Goal: Information Seeking & Learning: Learn about a topic

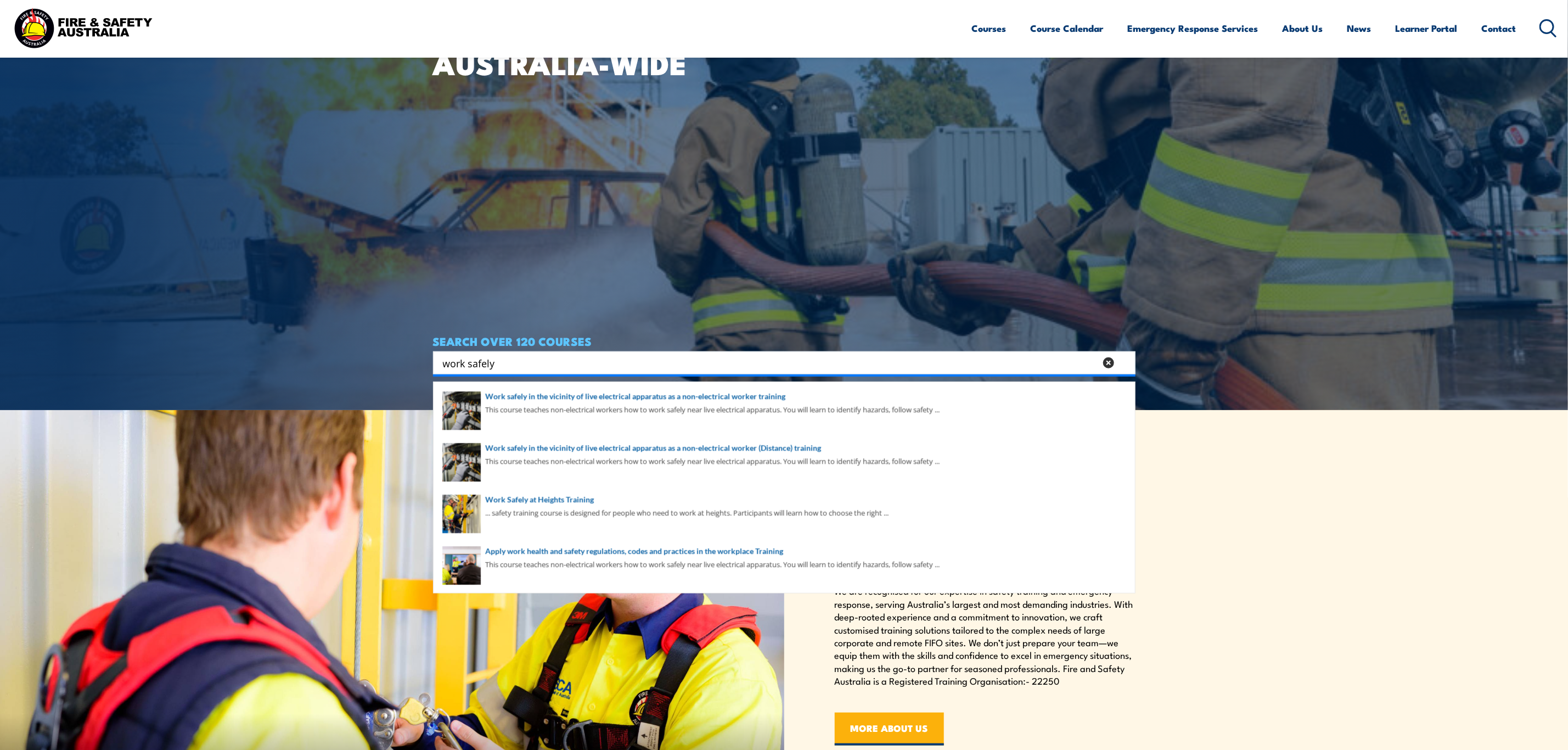
scroll to position [412, 0]
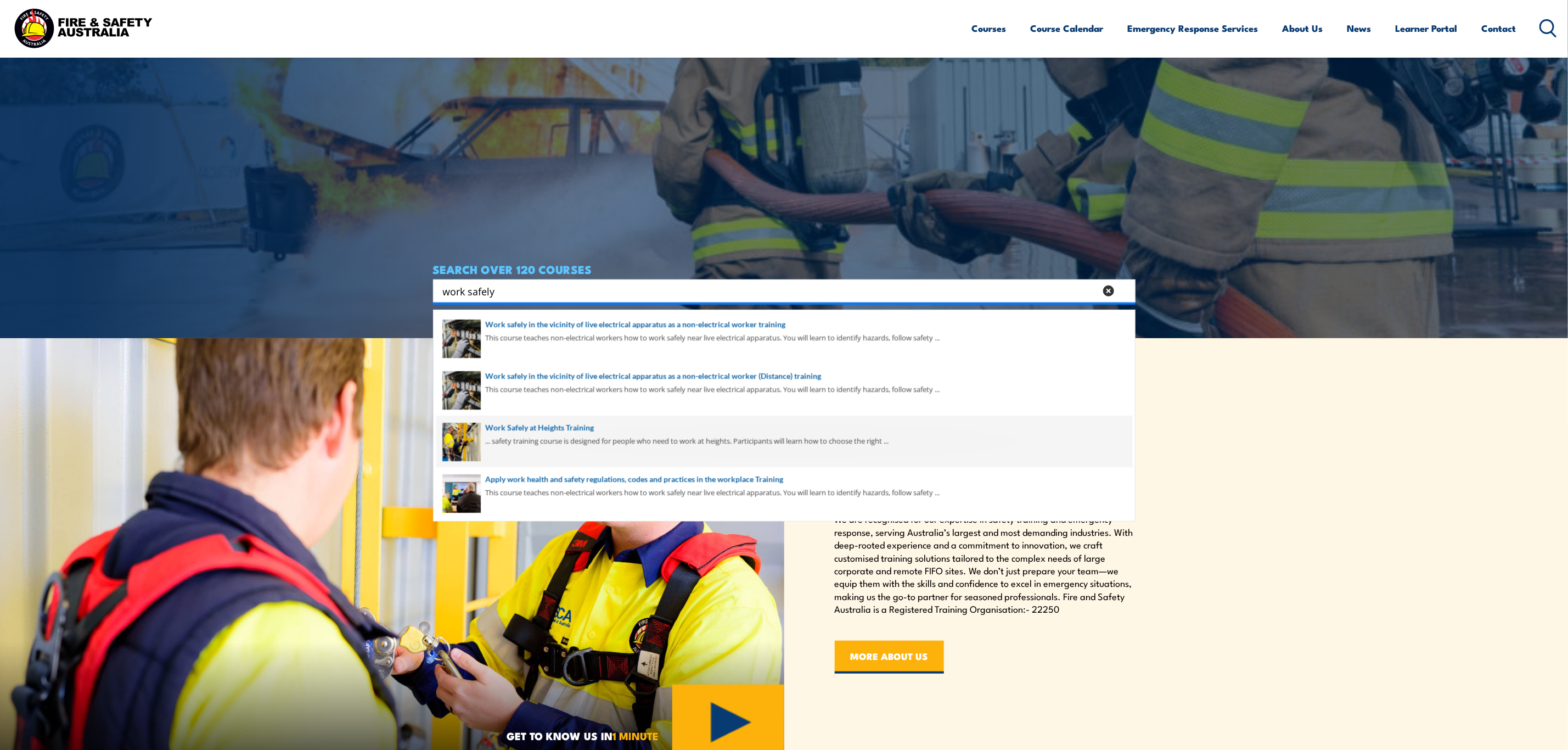
type input "work safely"
click at [626, 432] on span at bounding box center [784, 441] width 696 height 52
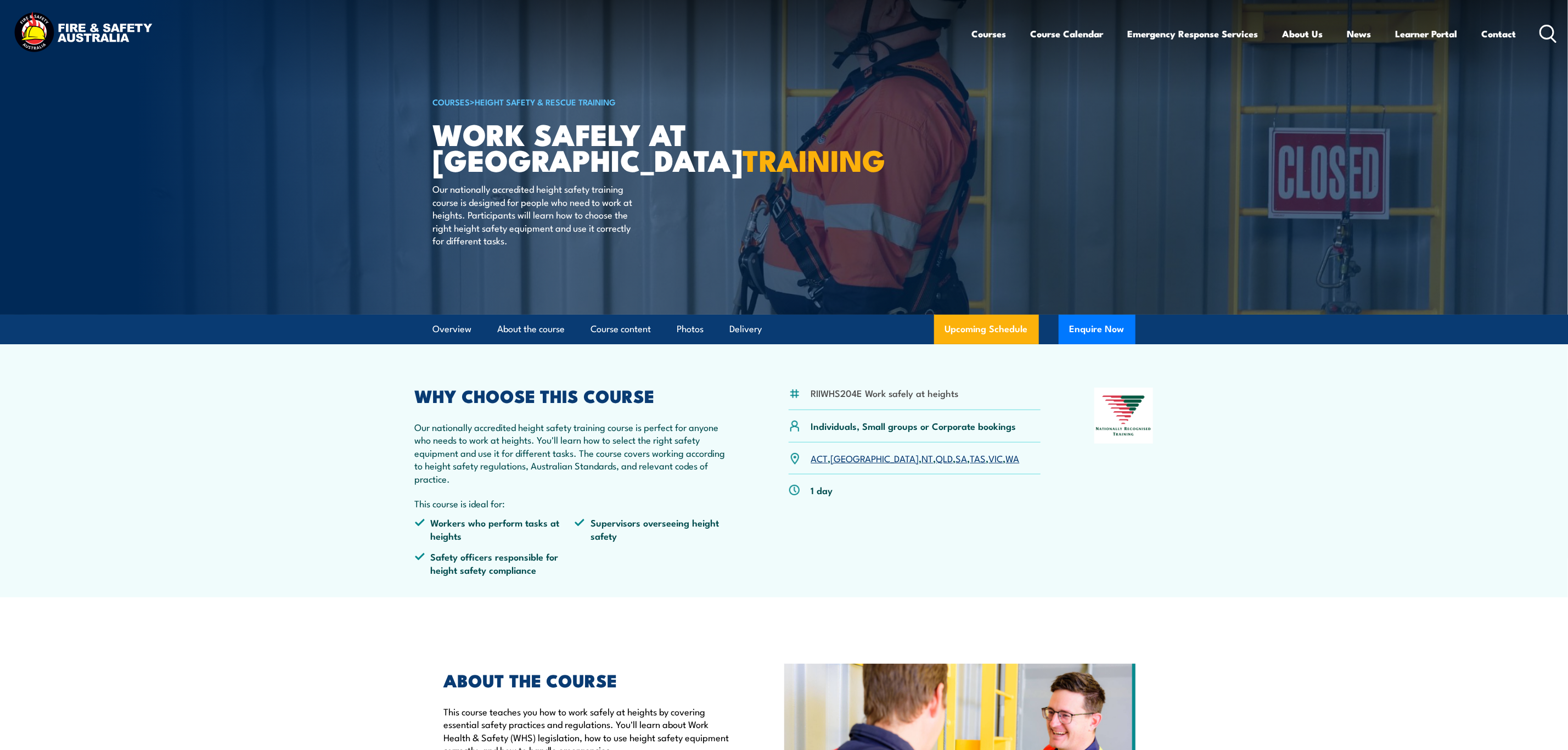
click at [989, 452] on link "VIC" at bounding box center [996, 458] width 14 height 13
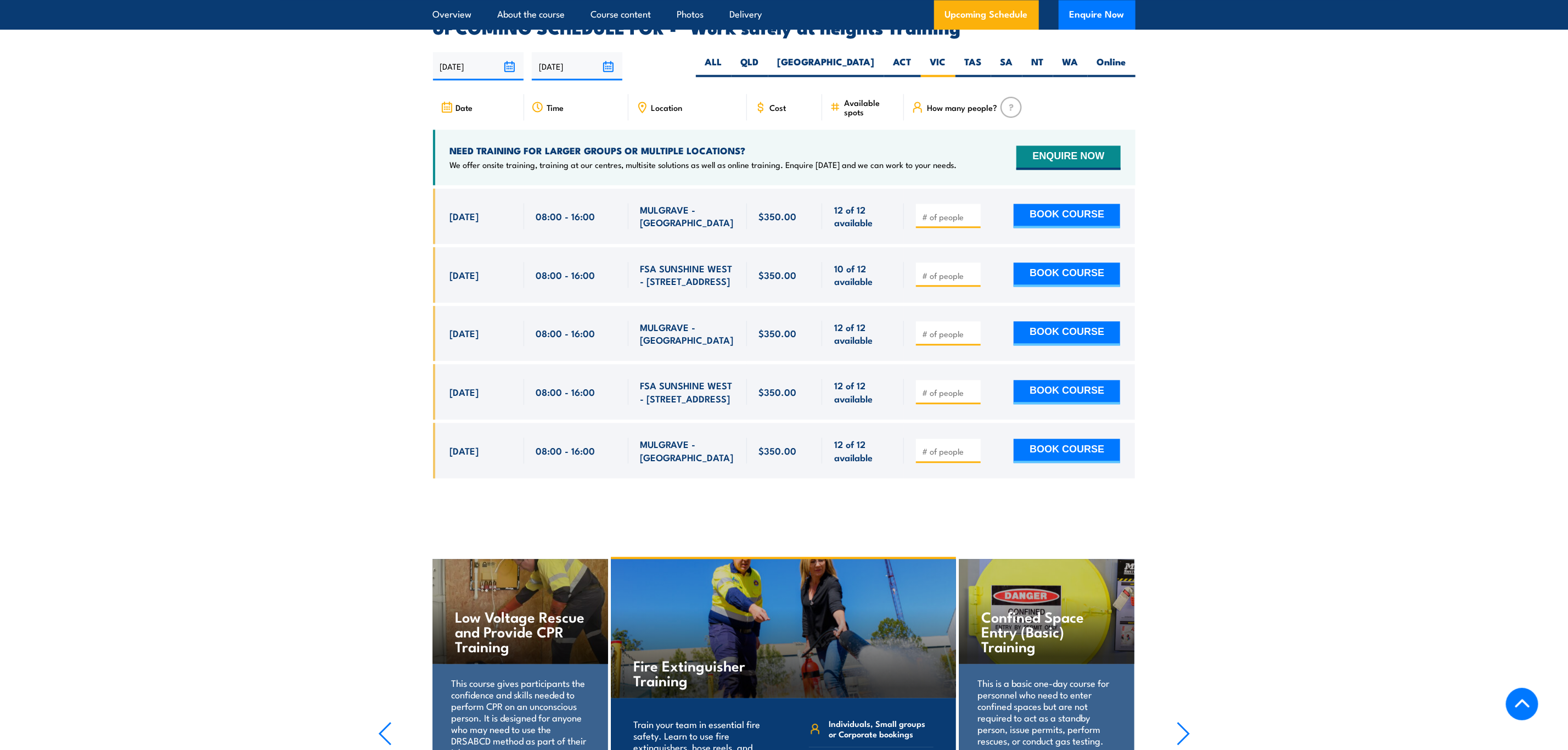
scroll to position [1746, 0]
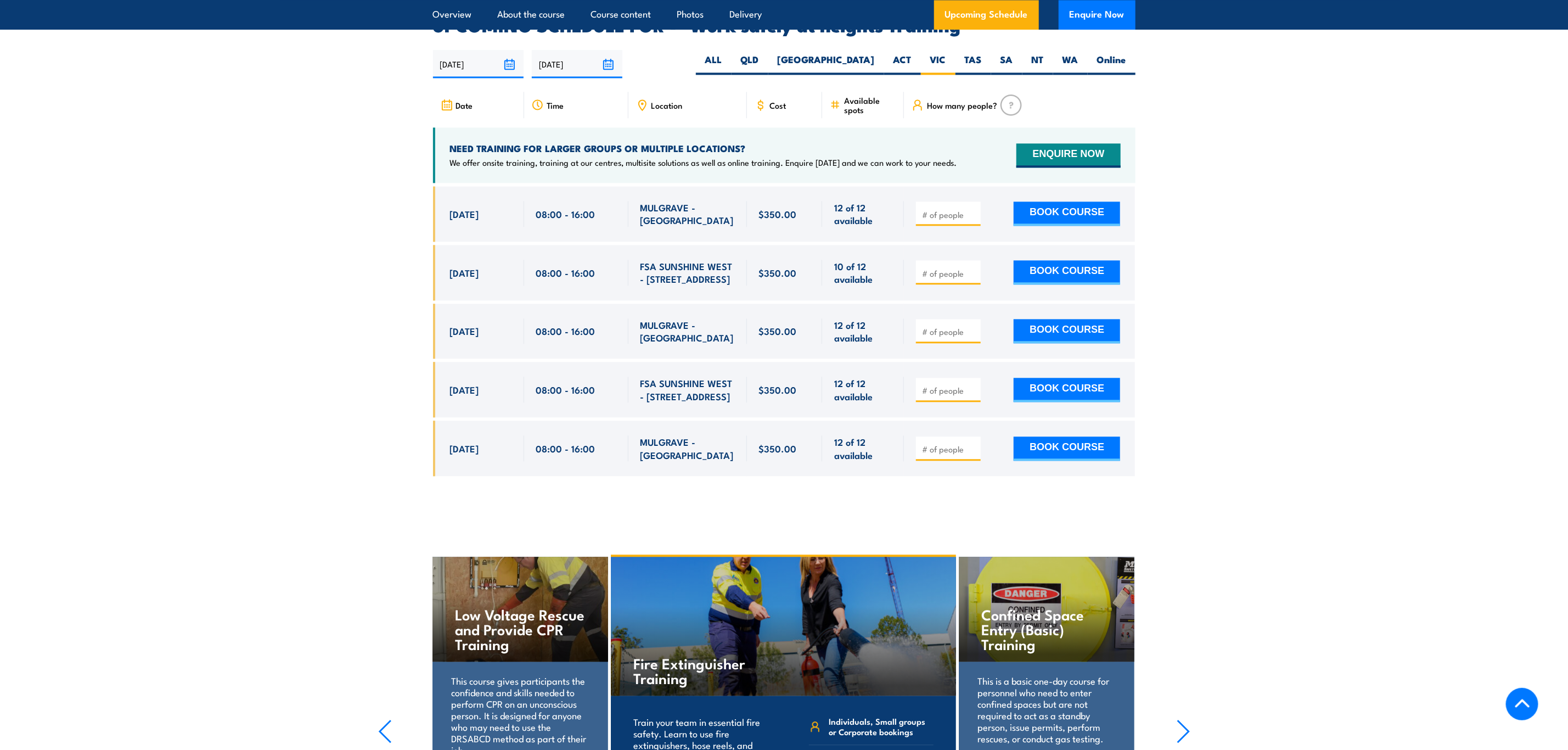
drag, startPoint x: 879, startPoint y: 208, endPoint x: 875, endPoint y: 202, distance: 7.2
click at [875, 202] on span "12 of 12 available" at bounding box center [863, 213] width 58 height 26
click at [937, 209] on input "number" at bounding box center [949, 215] width 55 height 11
type input "1"
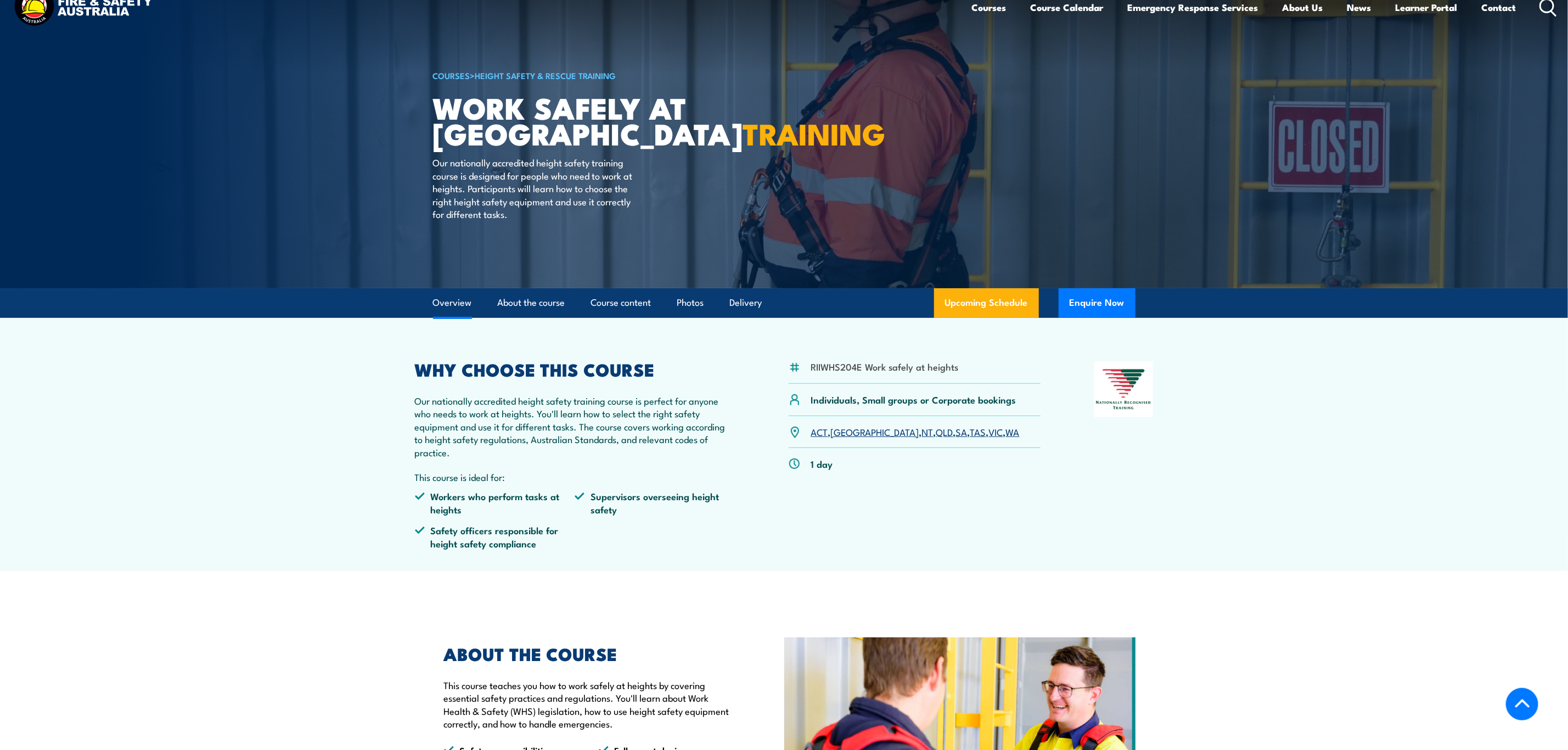
scroll to position [17, 0]
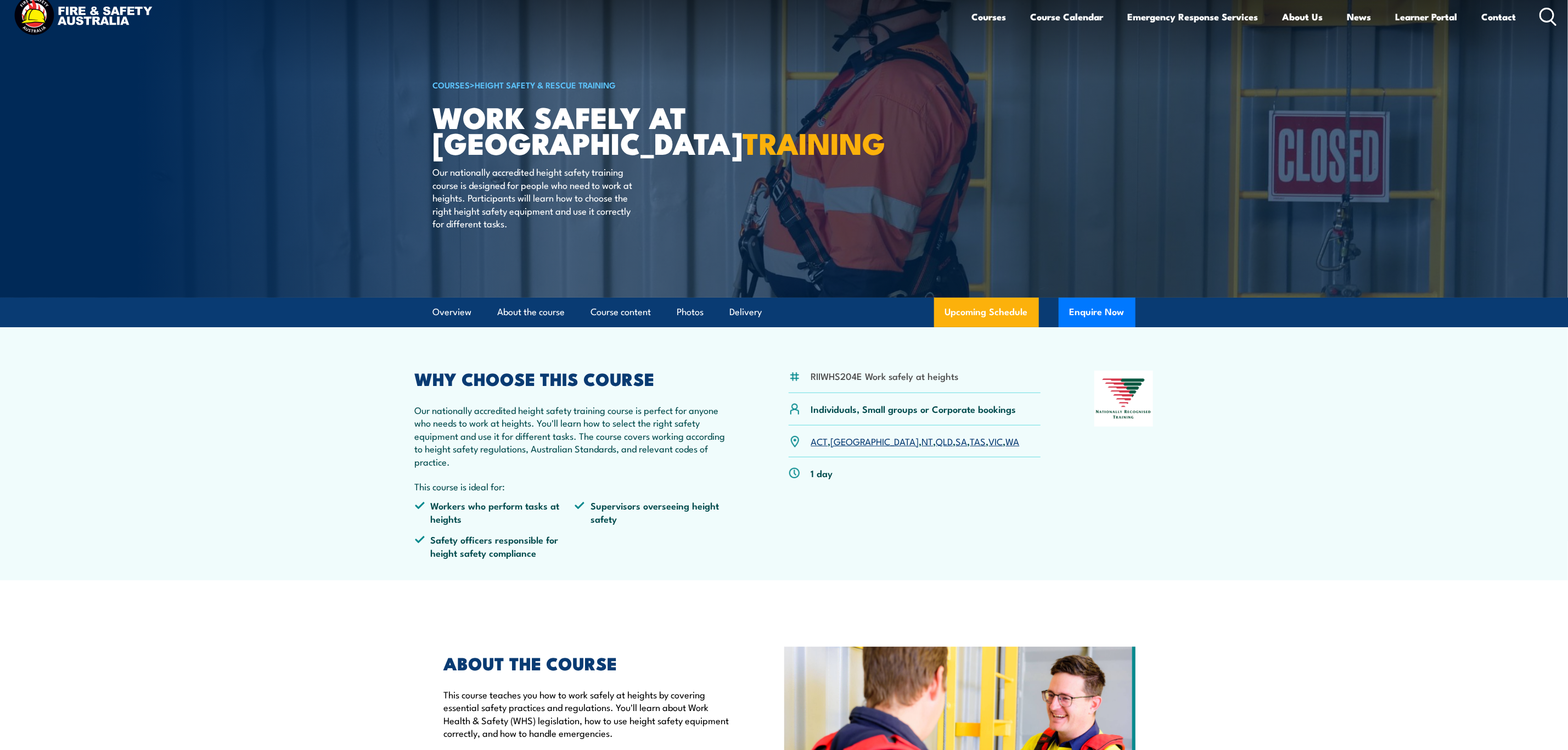
click at [1547, 23] on icon at bounding box center [1548, 17] width 18 height 18
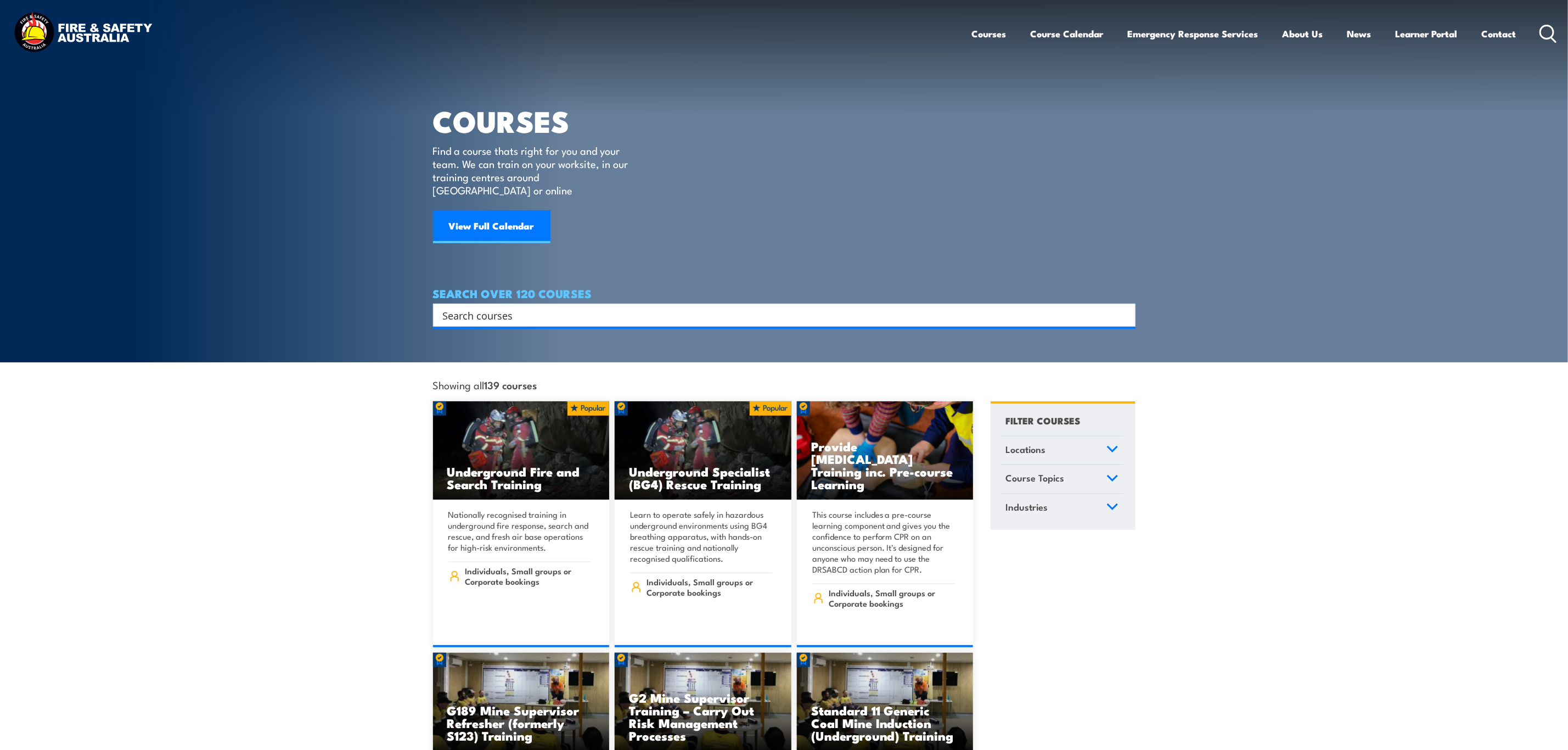
click at [576, 307] on input "Search input" at bounding box center [777, 315] width 668 height 16
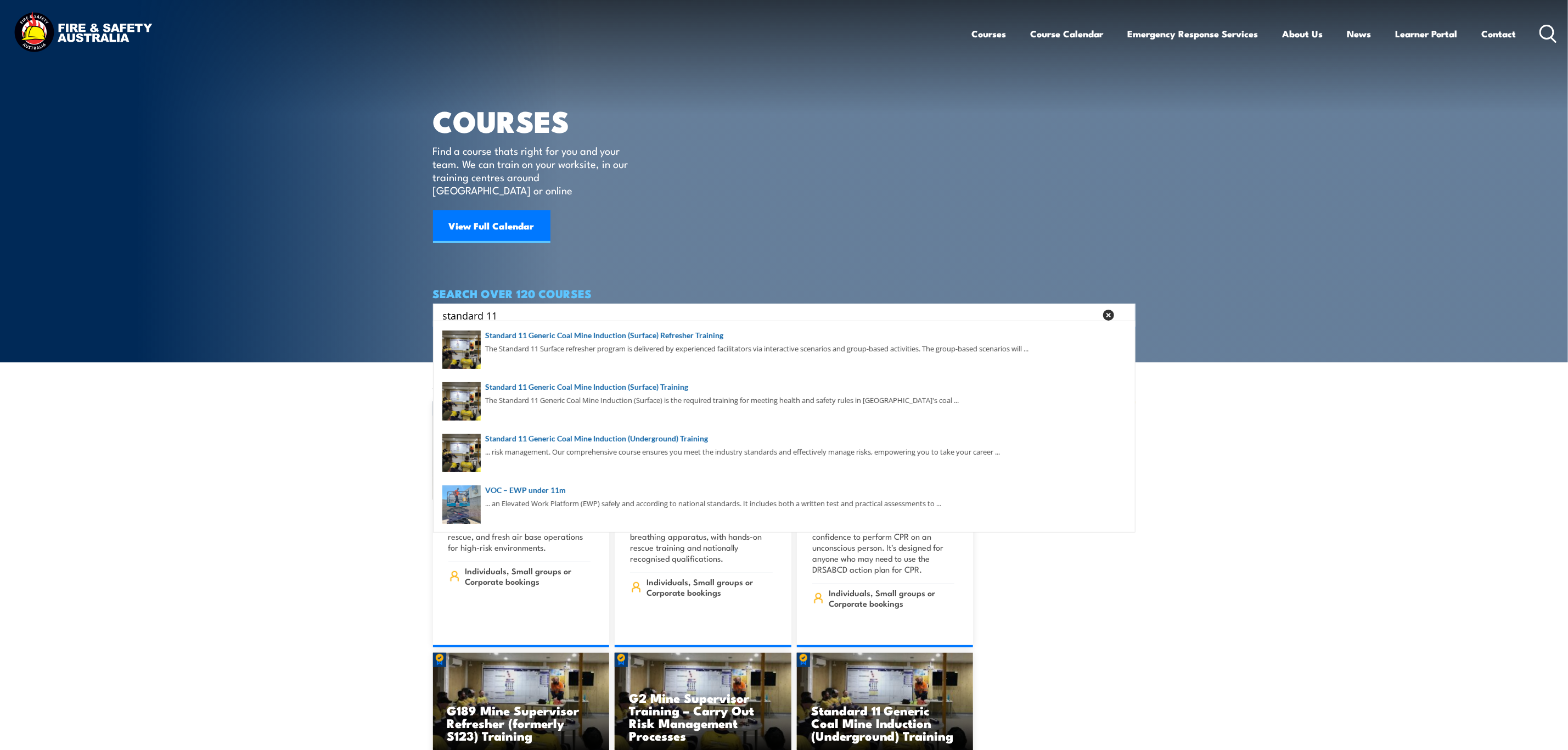
drag, startPoint x: 593, startPoint y: 296, endPoint x: 343, endPoint y: 293, distance: 250.0
click at [343, 293] on section "COURSES Find a course thats right for you and your team. We can train on your w…" at bounding box center [784, 181] width 1568 height 363
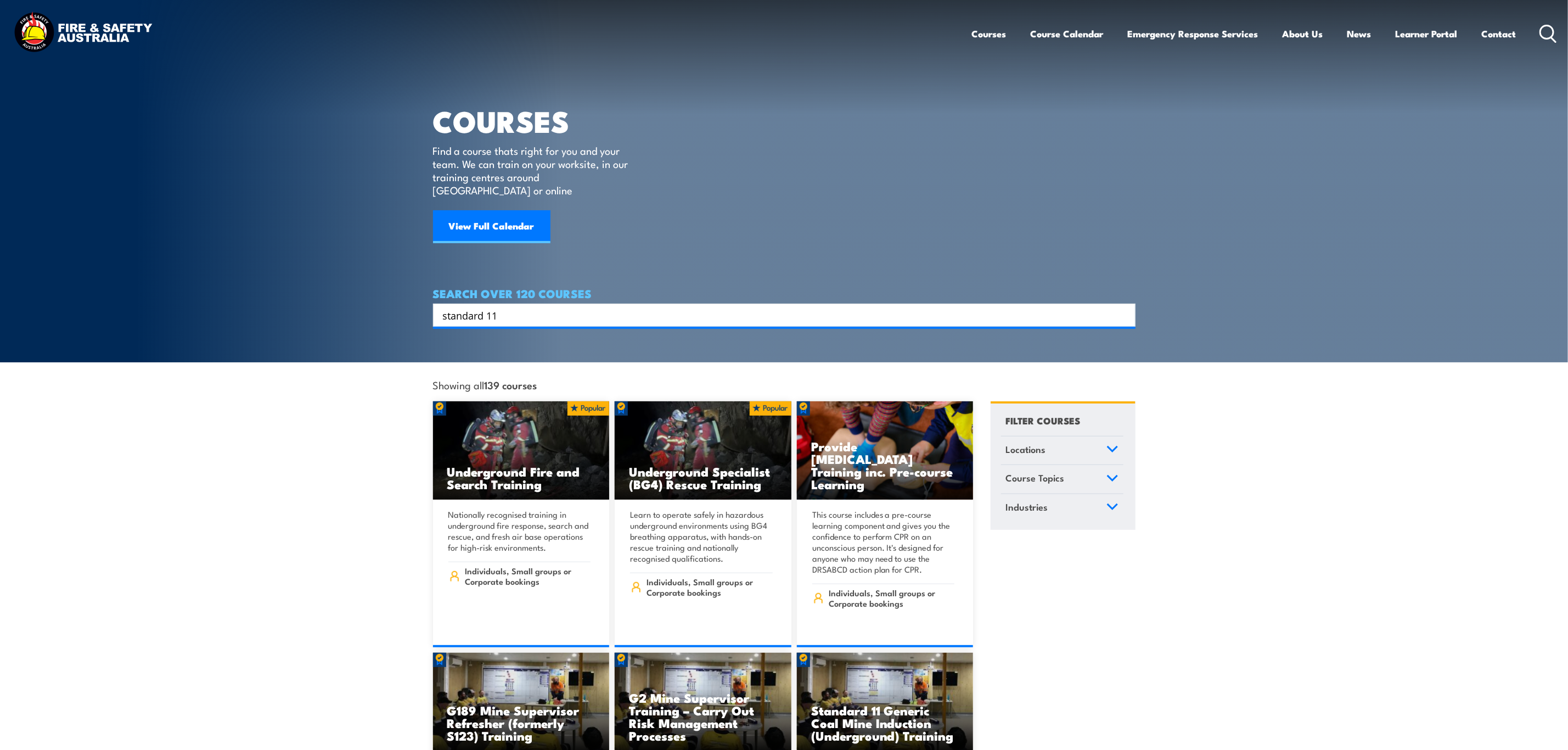
type input "r"
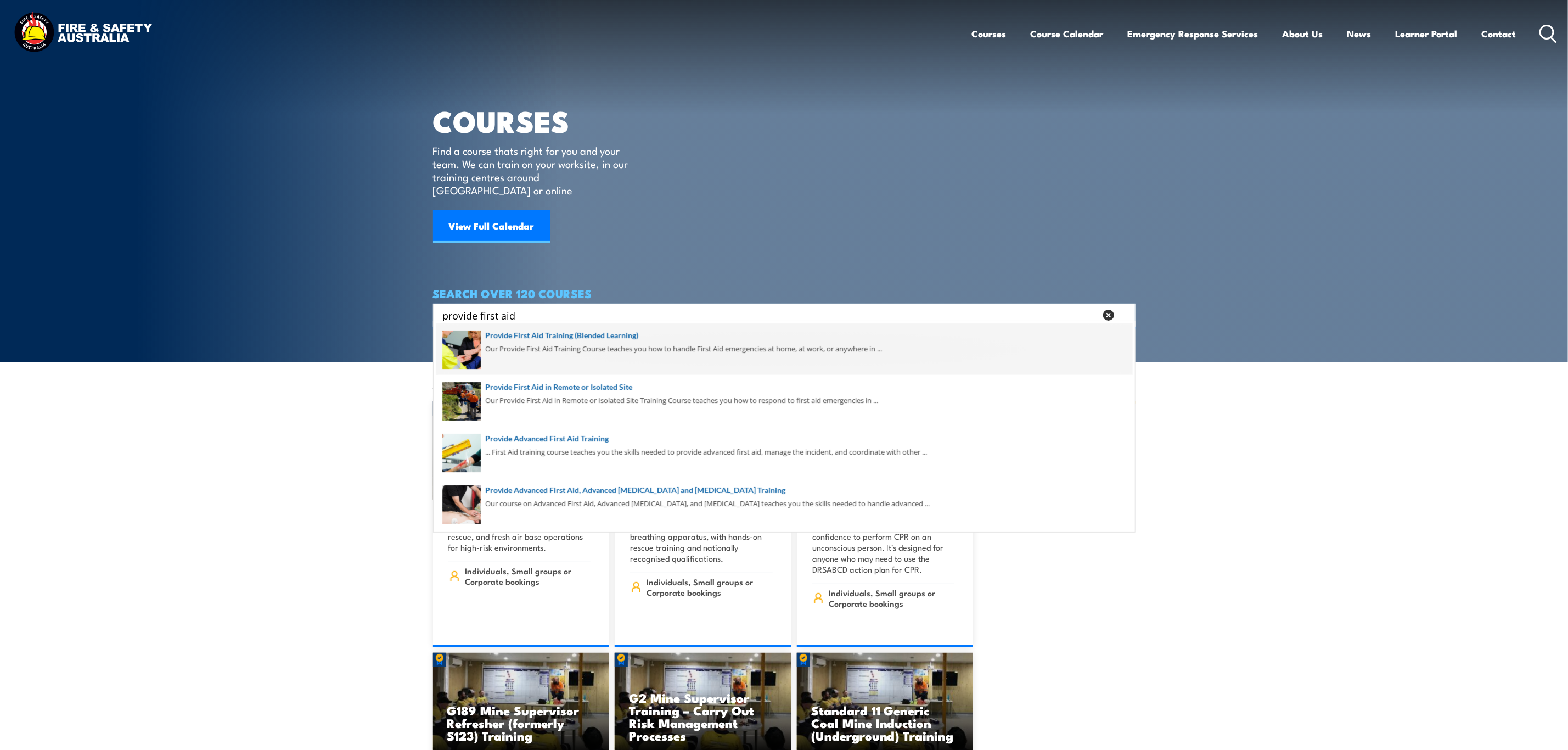
type input "provide first aid"
click at [594, 344] on span at bounding box center [784, 349] width 696 height 52
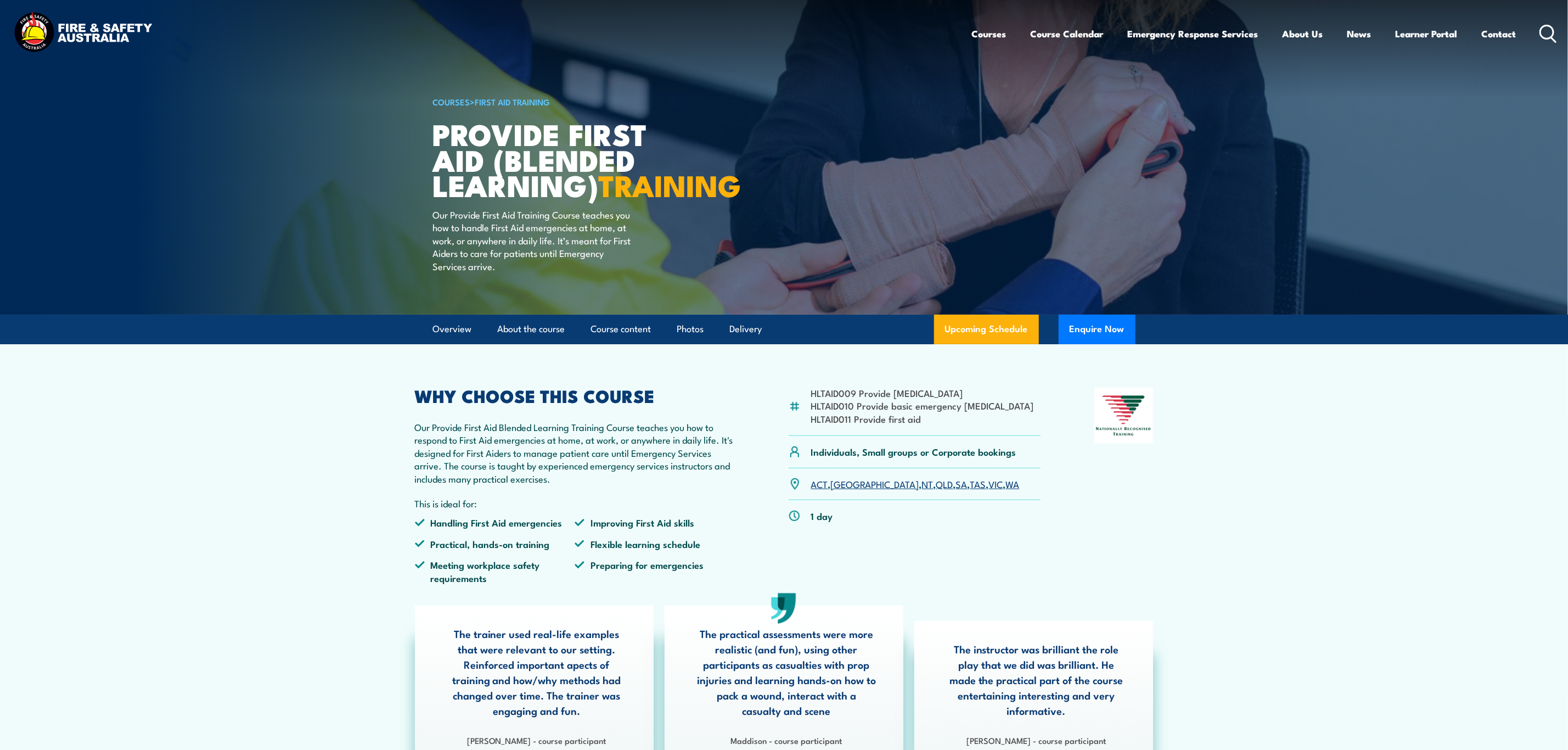
click at [989, 490] on link "VIC" at bounding box center [996, 483] width 14 height 13
click at [1553, 39] on icon at bounding box center [1553, 39] width 4 height 4
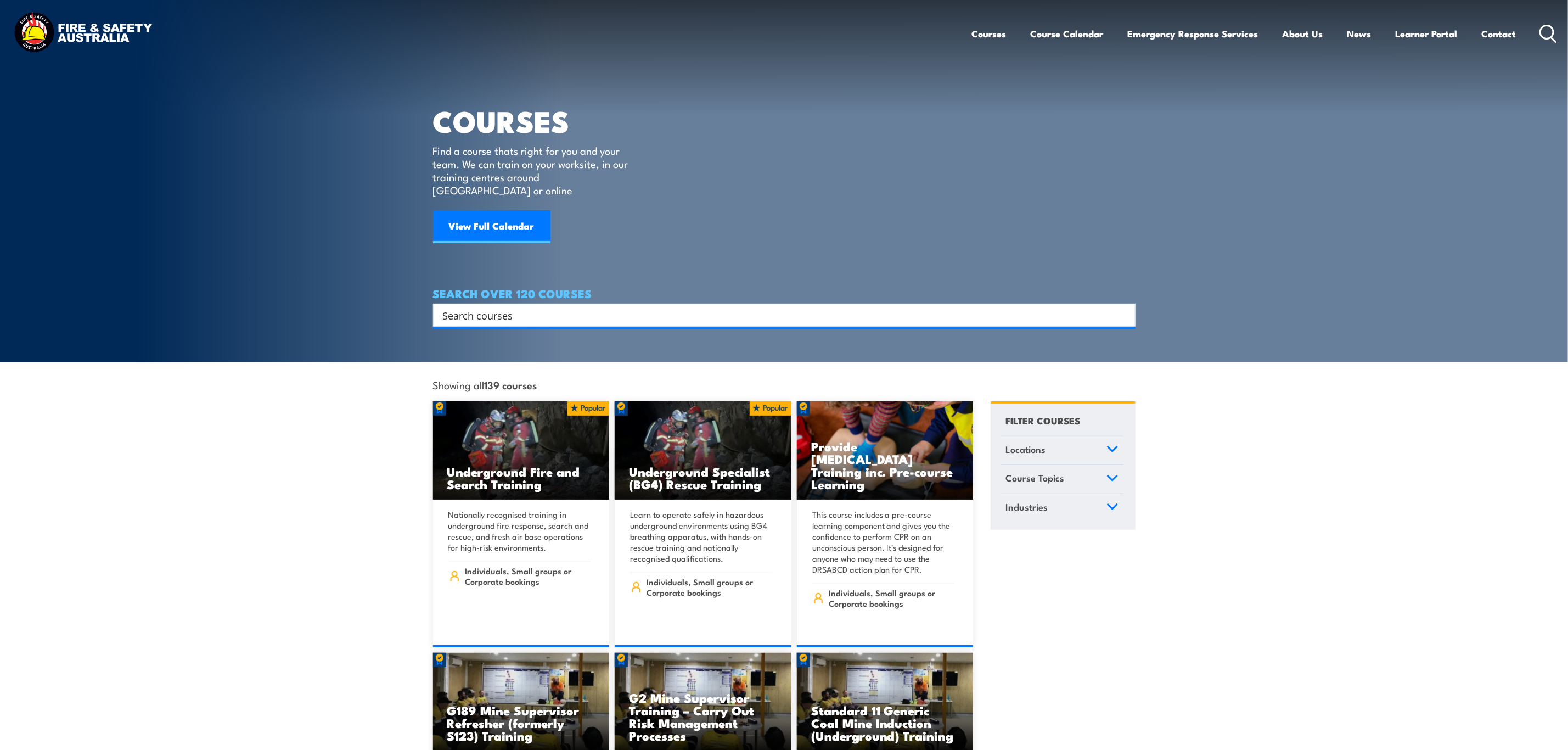
drag, startPoint x: 639, startPoint y: 304, endPoint x: 660, endPoint y: 287, distance: 27.0
click at [639, 307] on input "Search input" at bounding box center [777, 315] width 668 height 16
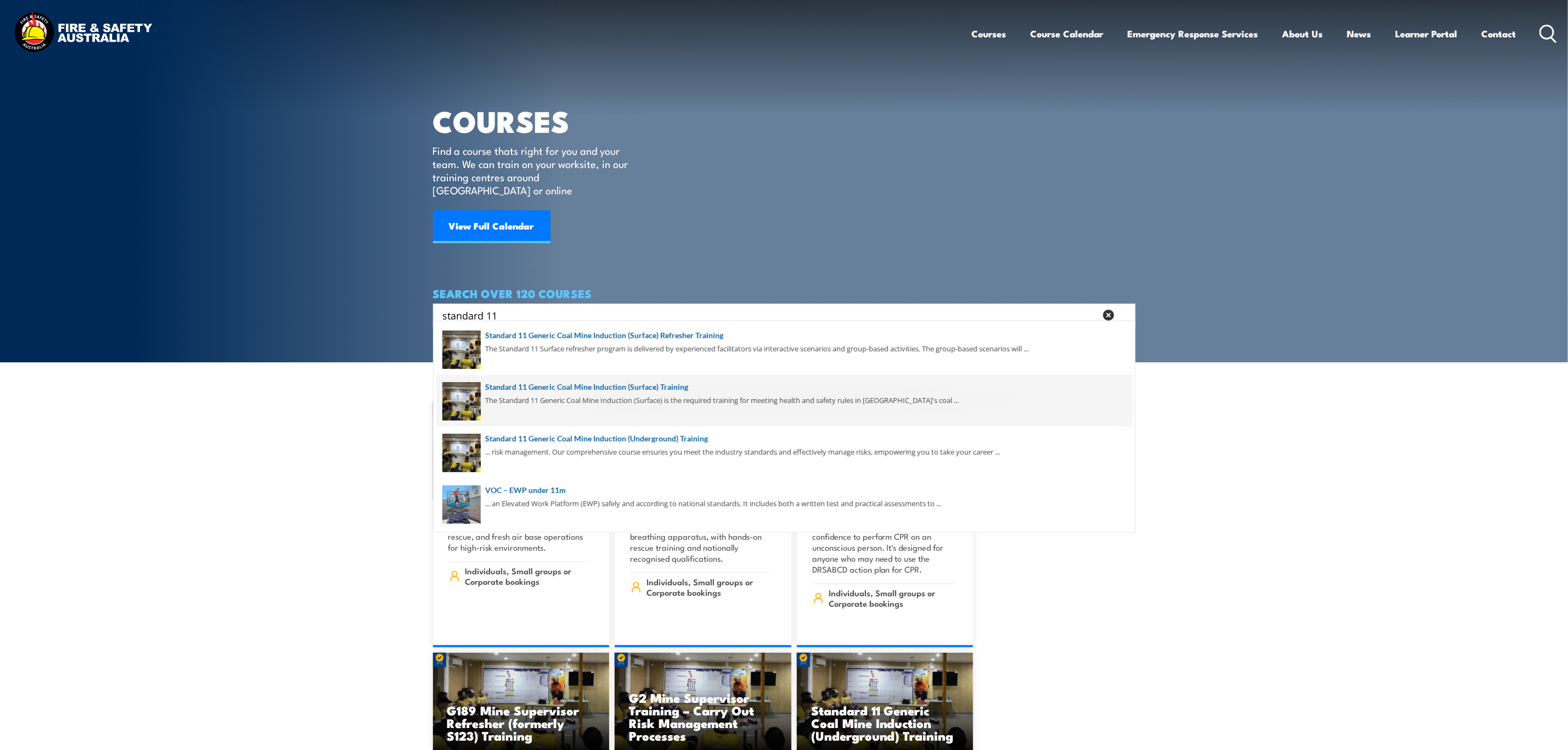
type input "standard 11"
click at [627, 402] on span at bounding box center [784, 400] width 696 height 52
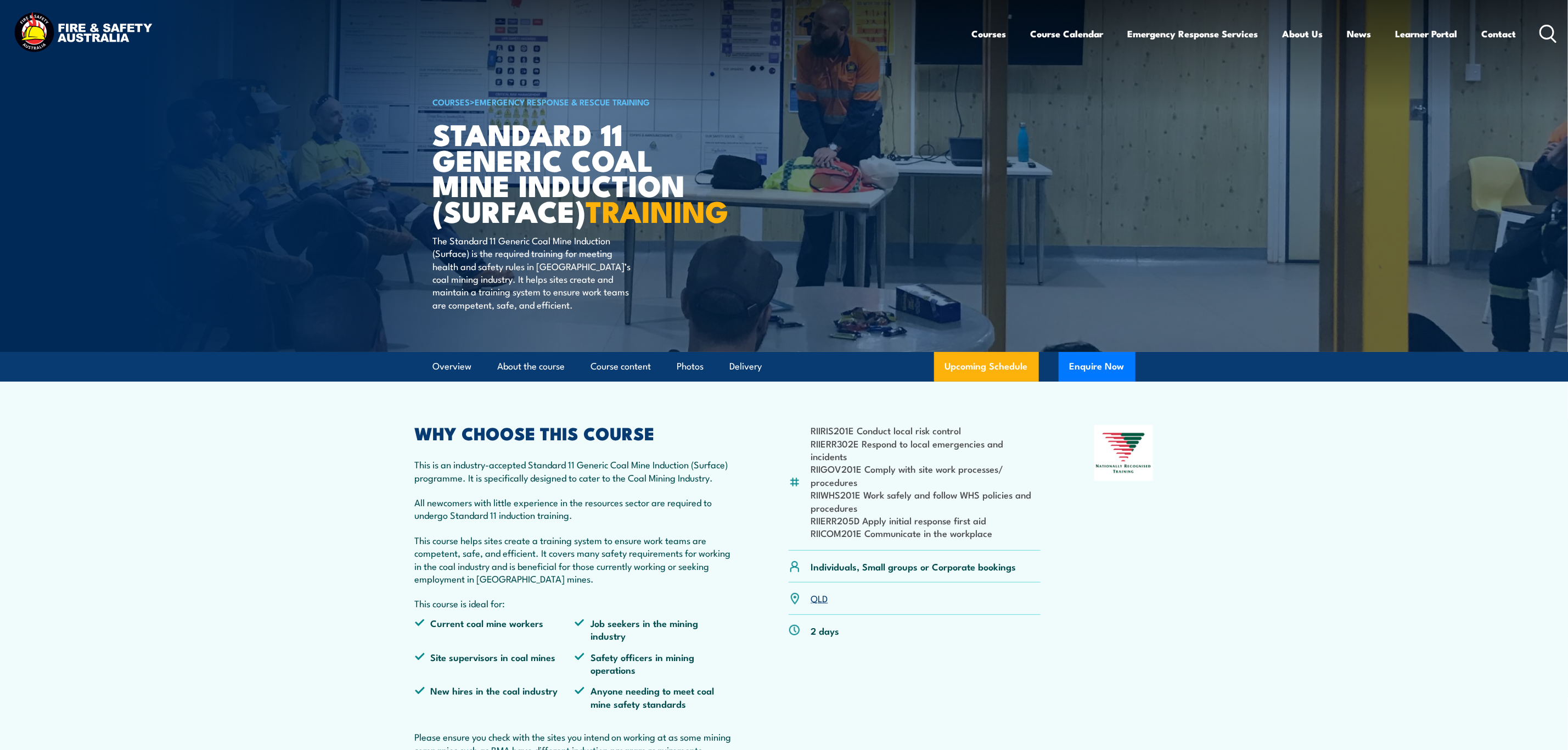
click at [1544, 28] on icon at bounding box center [1548, 34] width 18 height 18
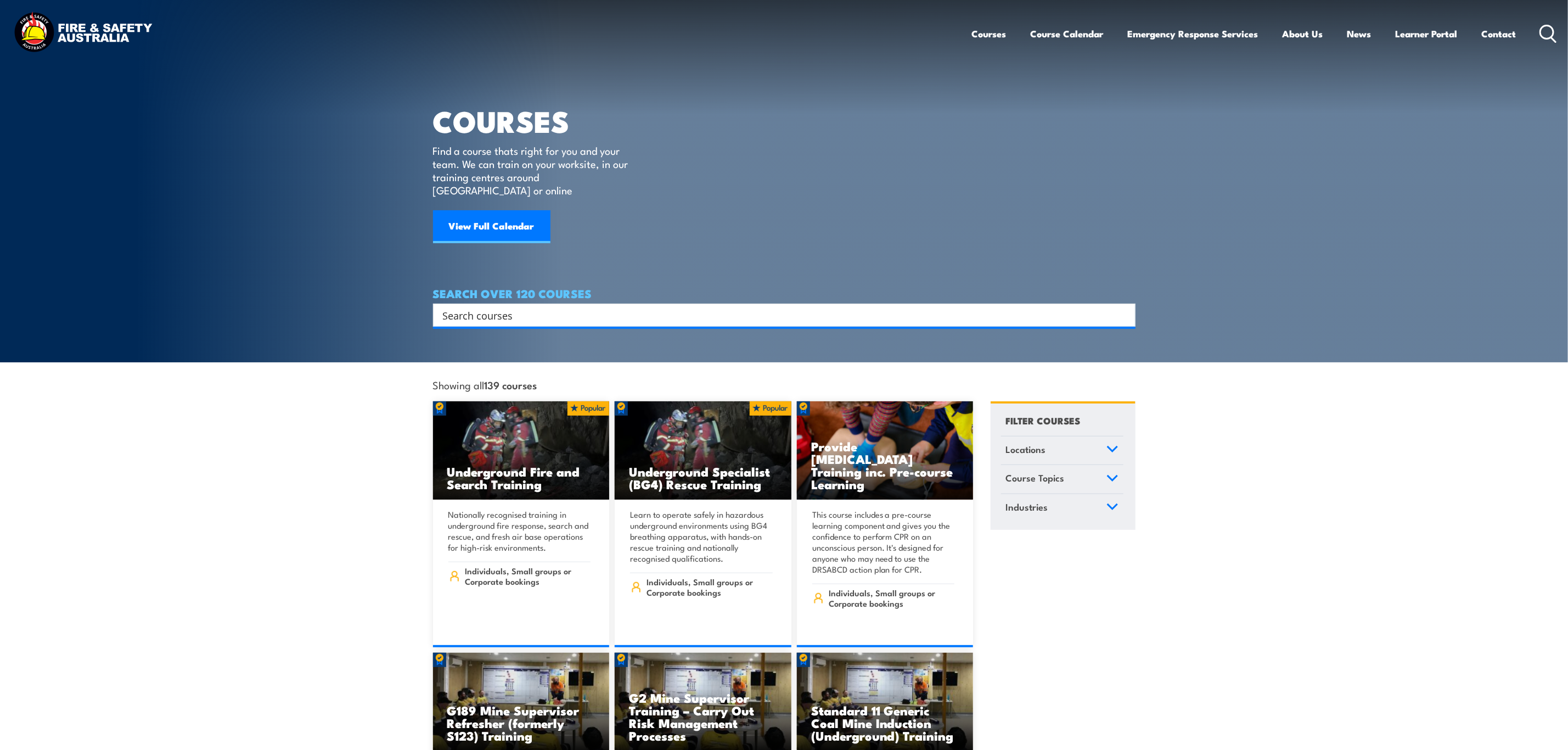
click at [566, 307] on input "Search input" at bounding box center [777, 315] width 668 height 16
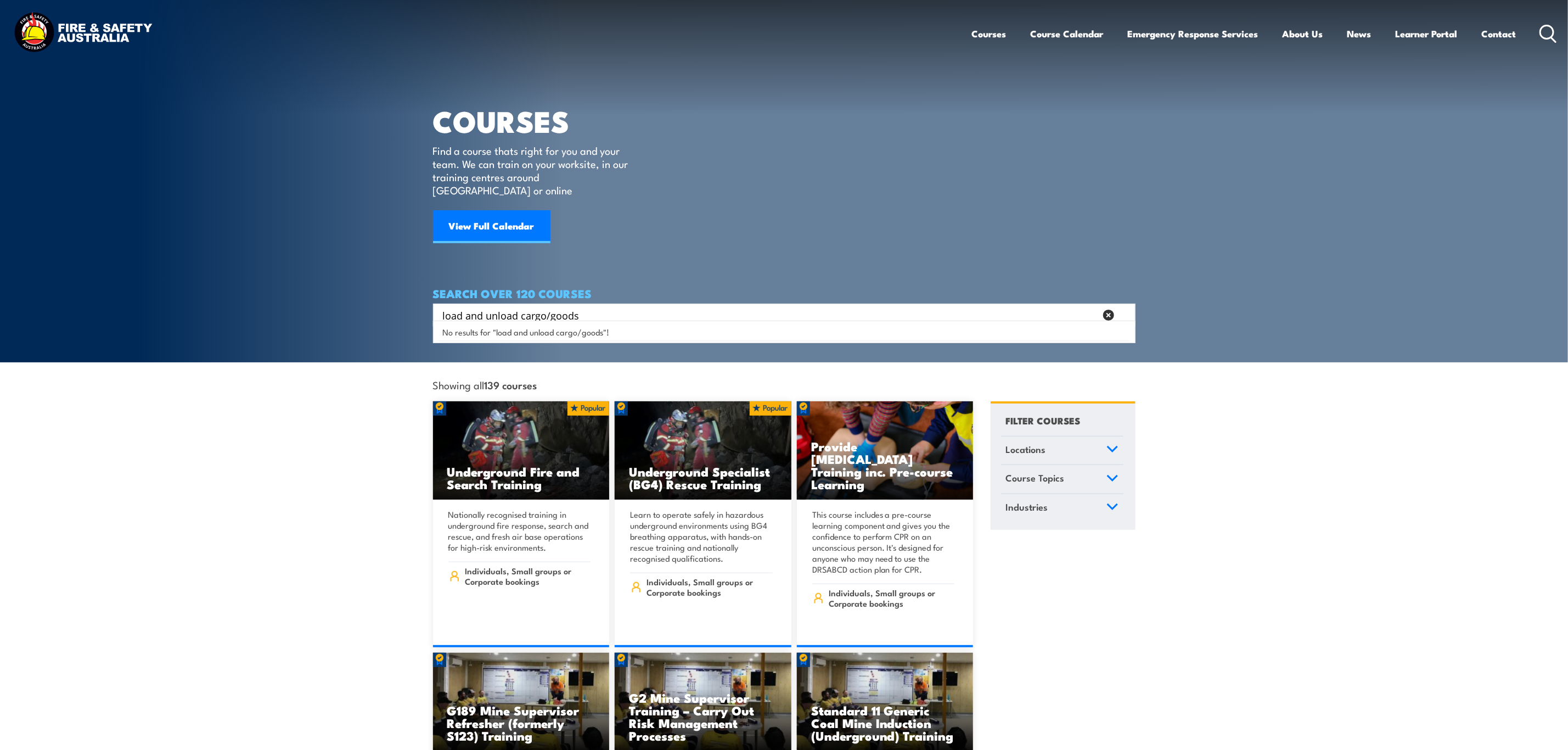
type input "load and unload cargo/goods"
